Goal: Check status: Check status

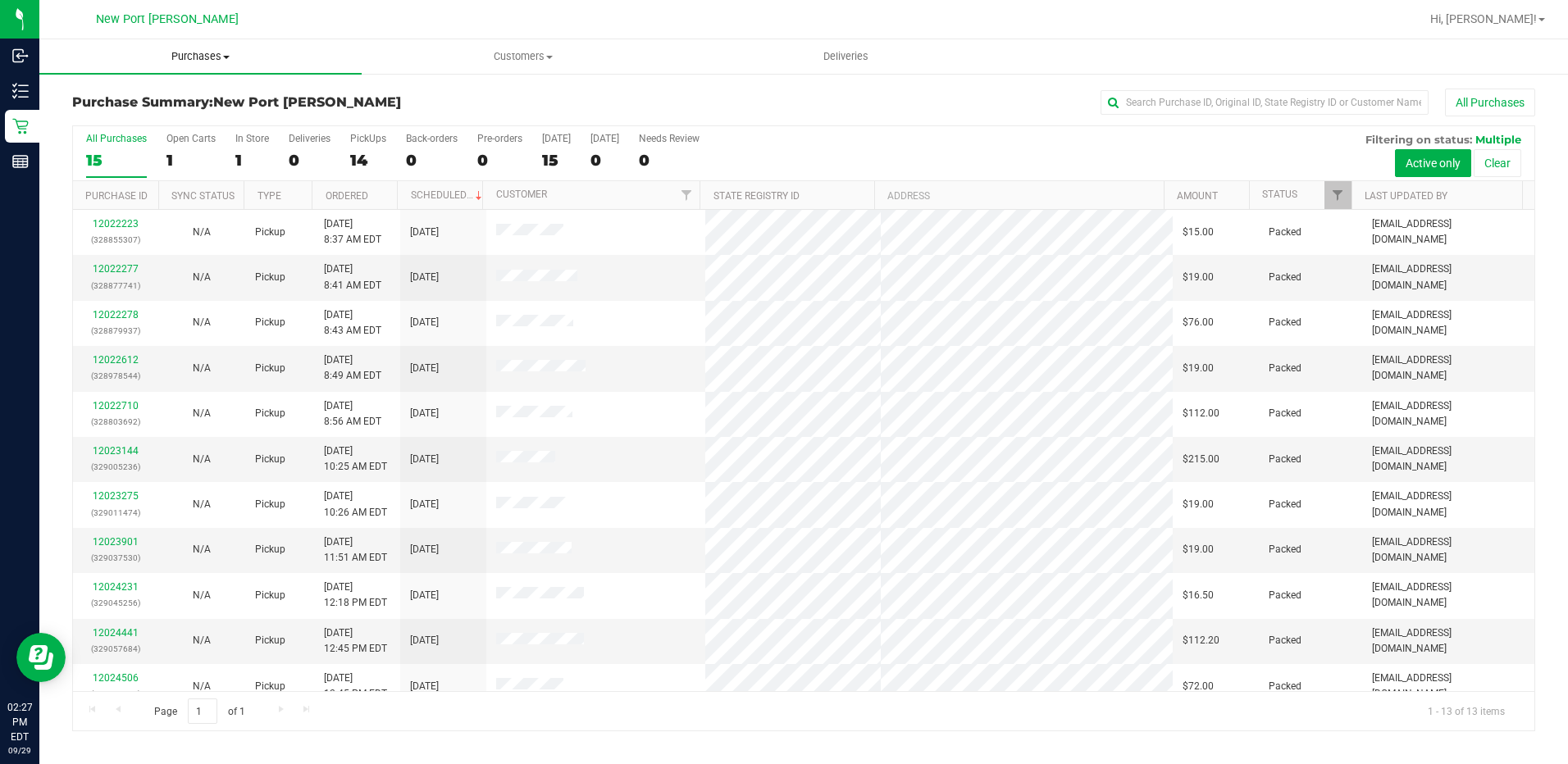
click at [209, 52] on span "Purchases" at bounding box center [200, 57] width 322 height 15
click at [187, 121] on li "Fulfillment" at bounding box center [200, 119] width 322 height 20
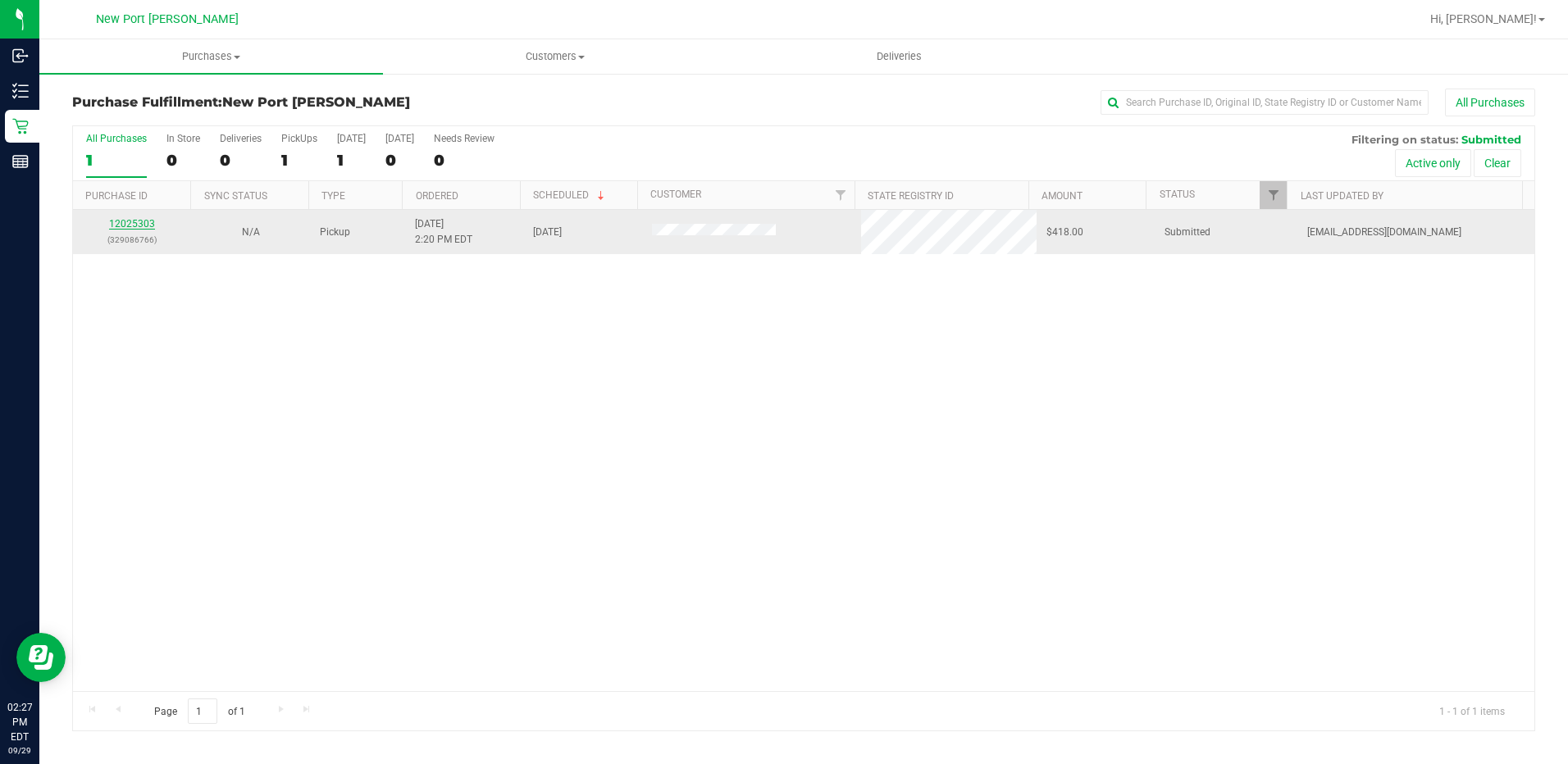
click at [128, 221] on link "12025303" at bounding box center [132, 224] width 46 height 11
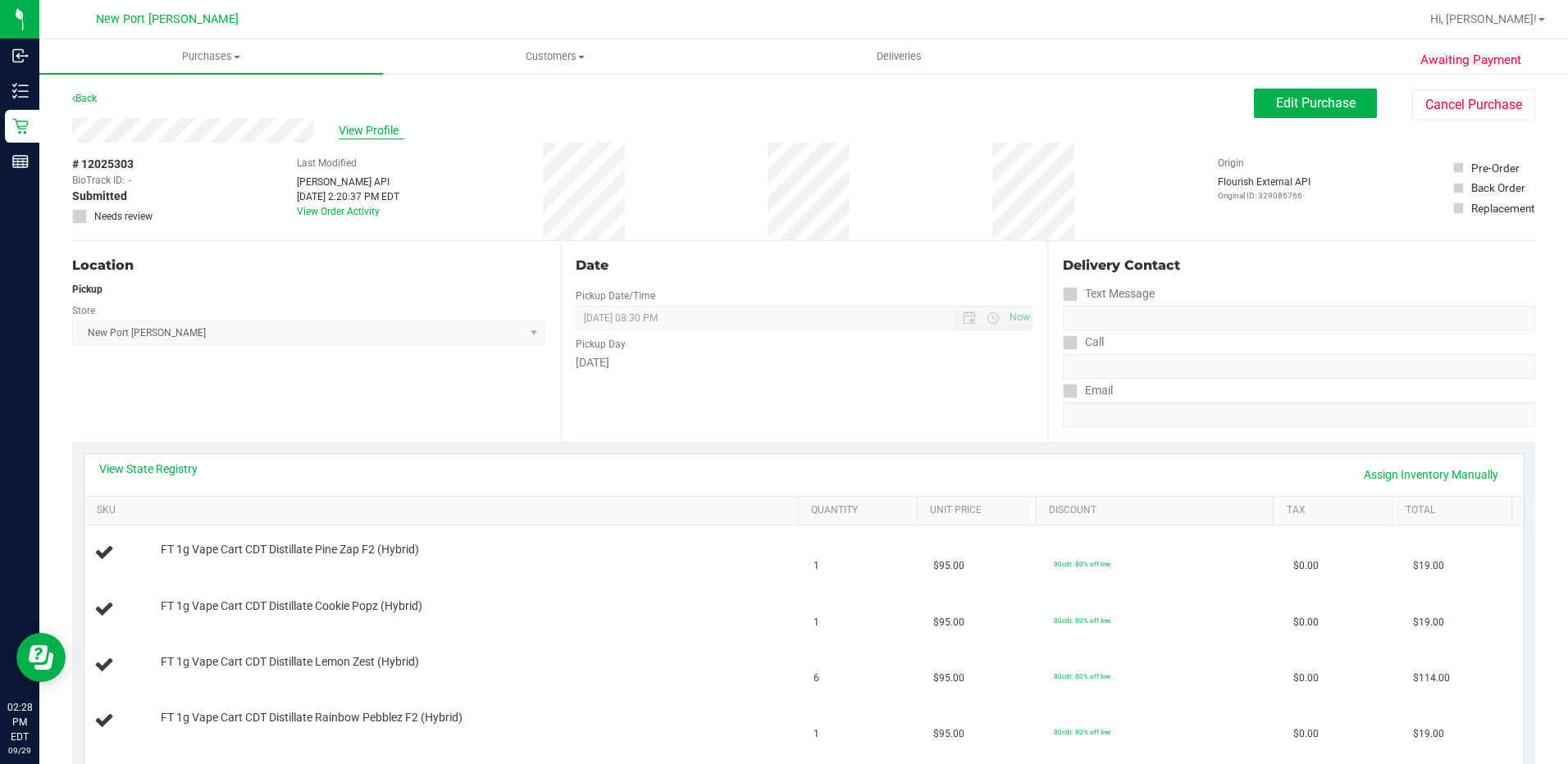
click at [379, 134] on span "View Profile" at bounding box center [371, 130] width 66 height 17
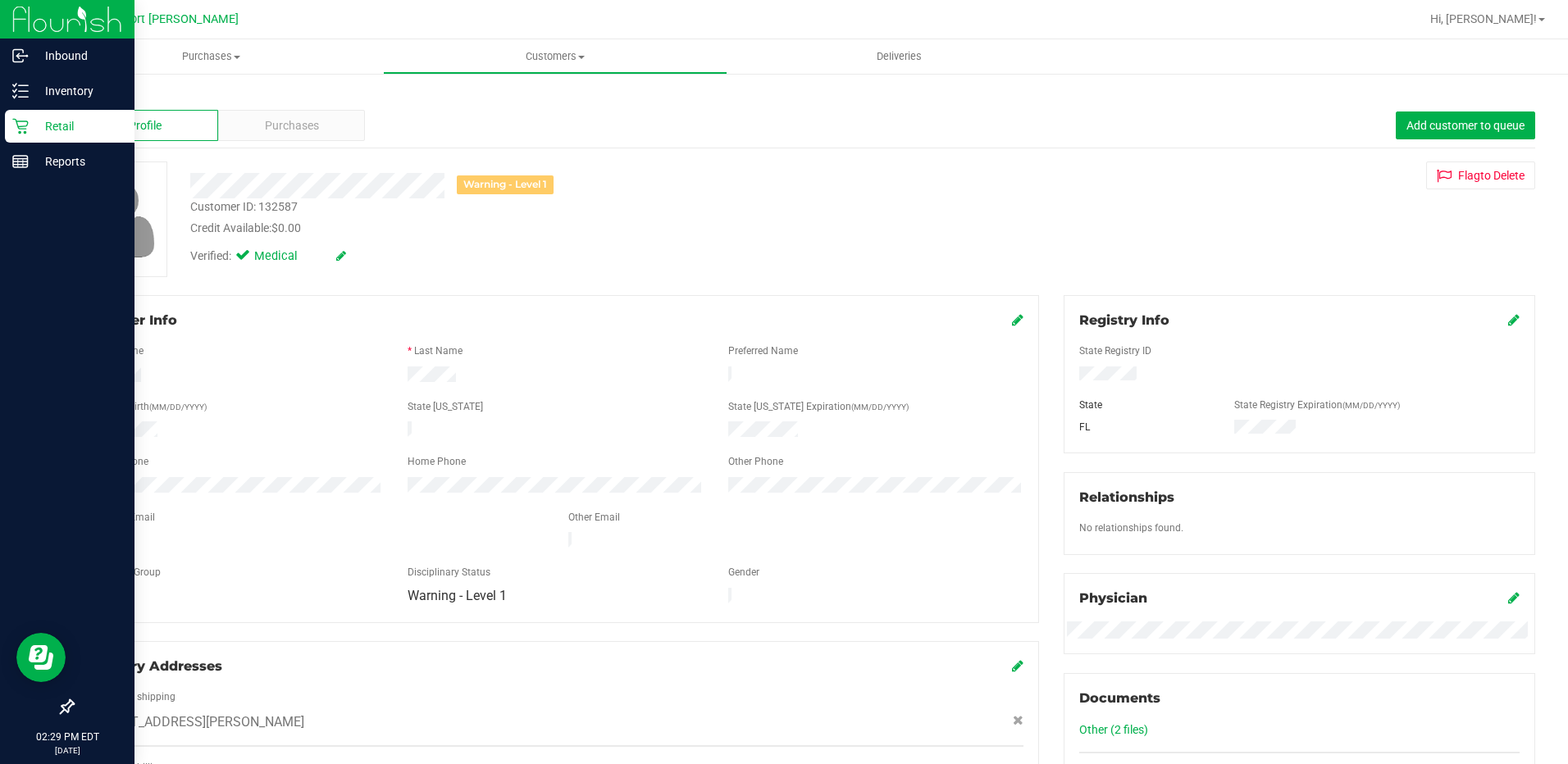
click at [33, 122] on p "Retail" at bounding box center [78, 126] width 98 height 20
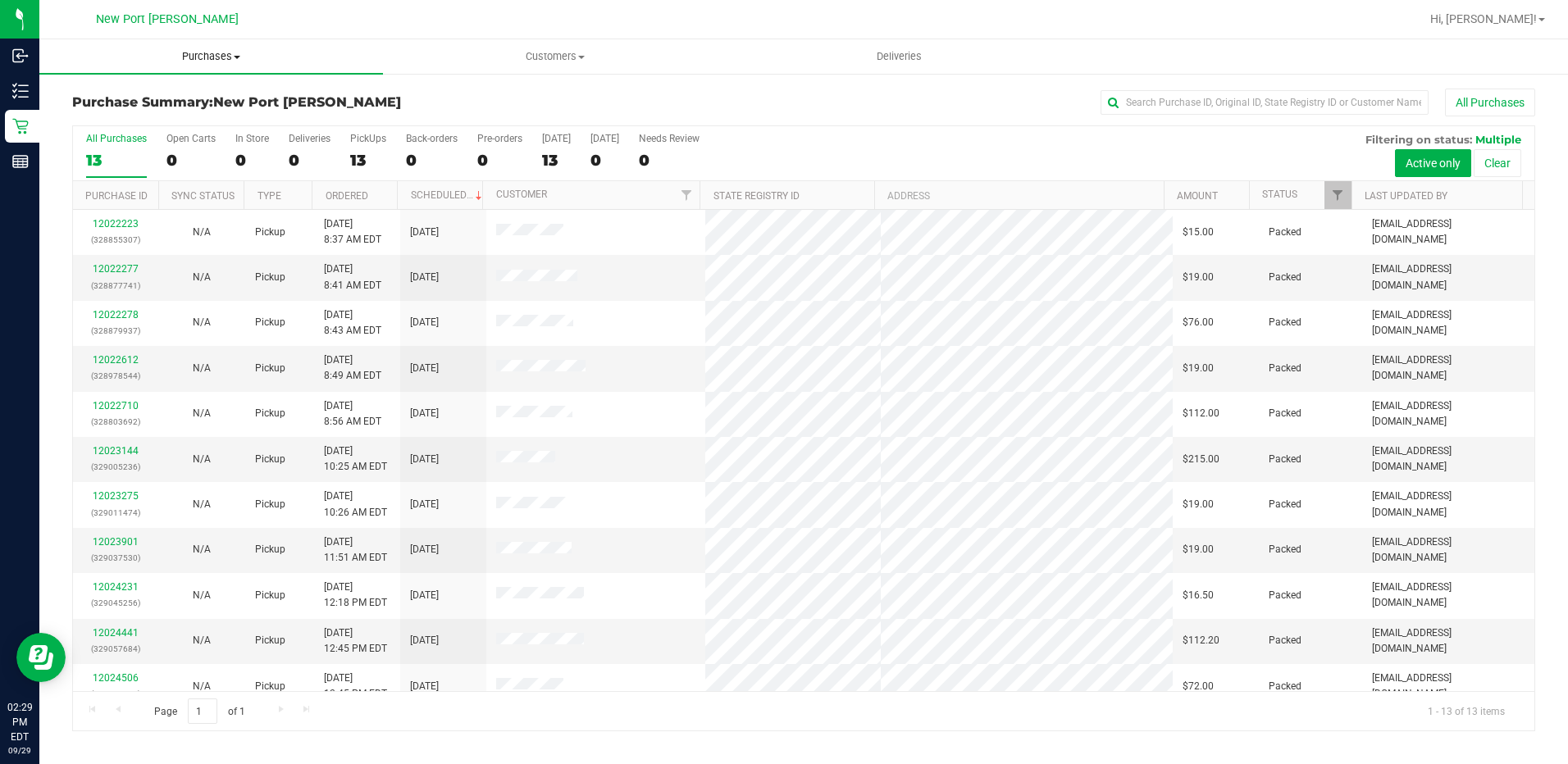
click at [233, 56] on span "Purchases" at bounding box center [211, 57] width 344 height 15
click at [217, 116] on li "Fulfillment" at bounding box center [211, 119] width 344 height 20
